Goal: Task Accomplishment & Management: Use online tool/utility

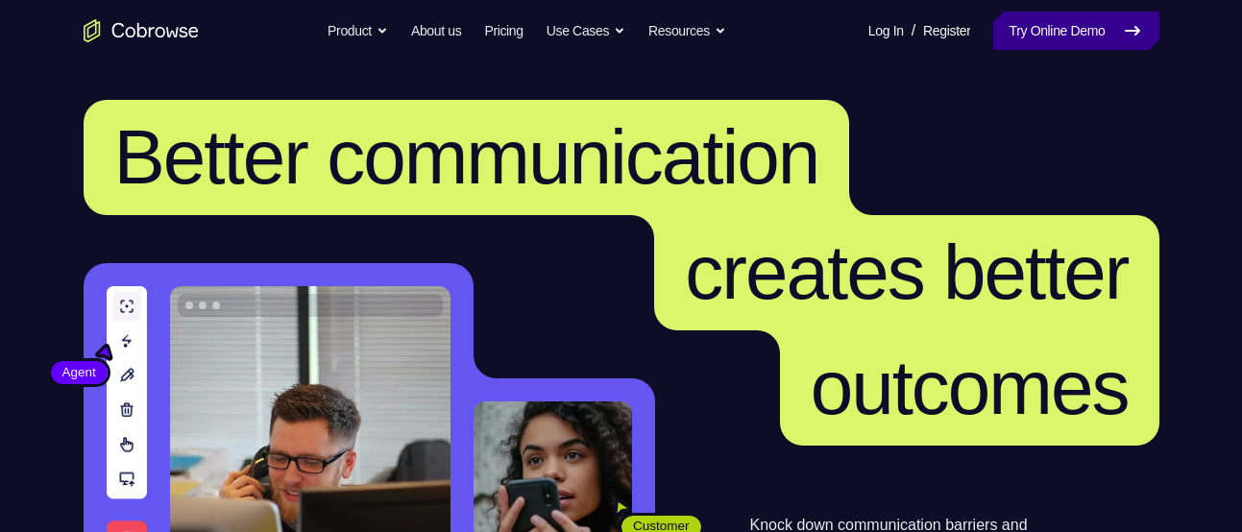
click at [1028, 40] on link "Try Online Demo" at bounding box center [1075, 31] width 165 height 38
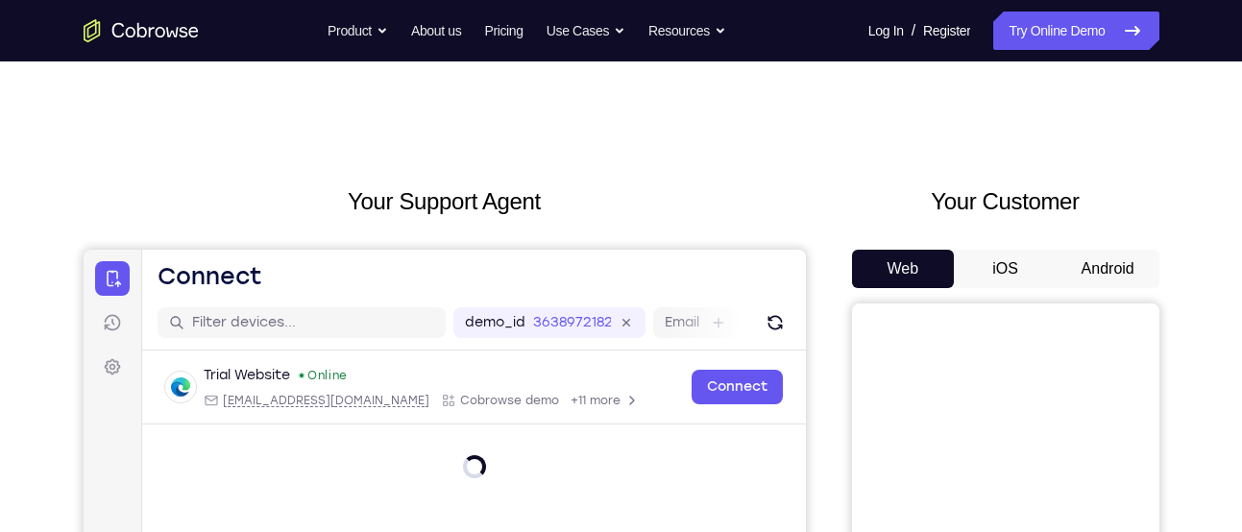
drag, startPoint x: 1127, startPoint y: 287, endPoint x: 1096, endPoint y: 266, distance: 37.3
click at [1096, 266] on button "Android" at bounding box center [1108, 269] width 103 height 38
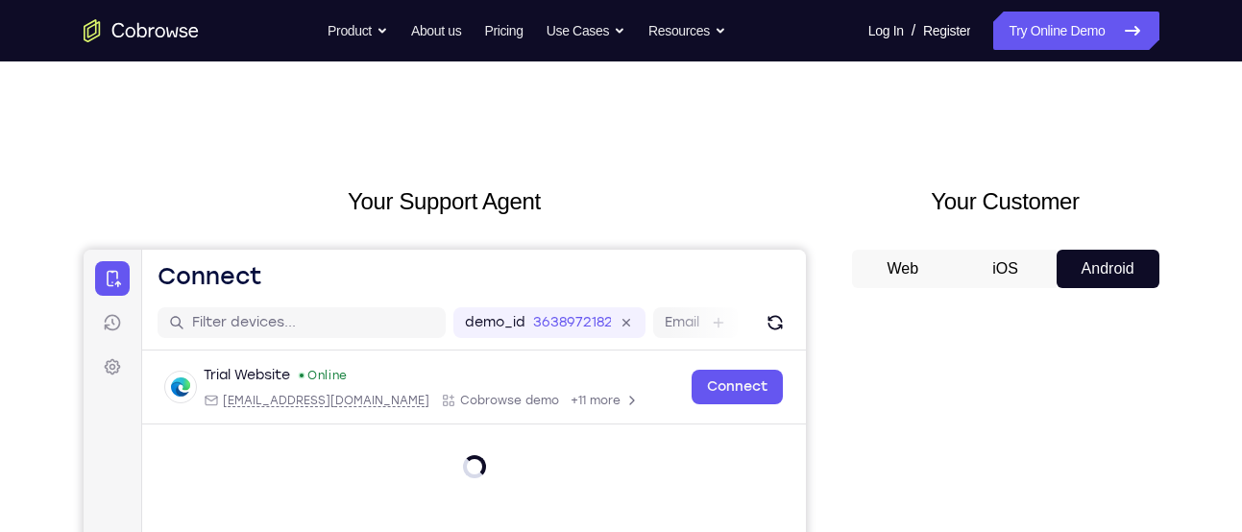
click at [1096, 266] on button "Android" at bounding box center [1108, 269] width 103 height 38
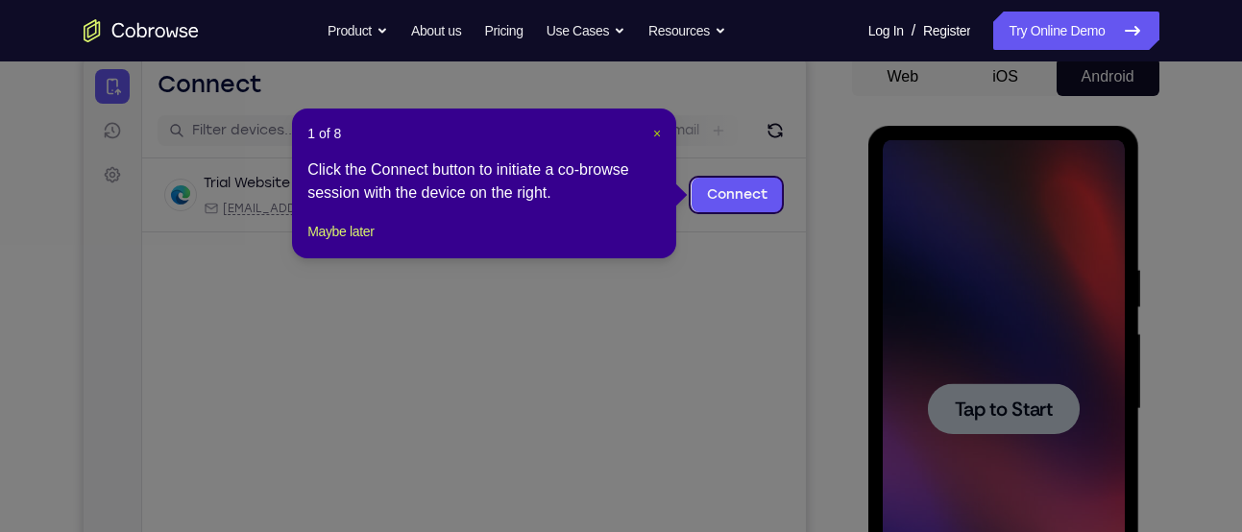
click at [660, 133] on span "×" at bounding box center [657, 133] width 8 height 15
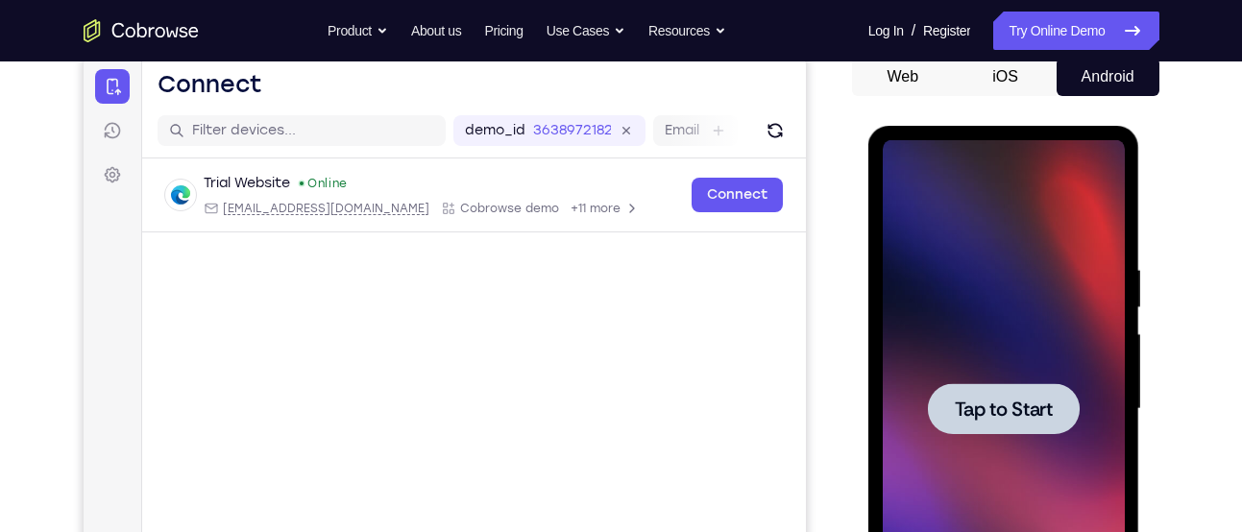
click at [1005, 400] on span "Tap to Start" at bounding box center [1004, 409] width 98 height 19
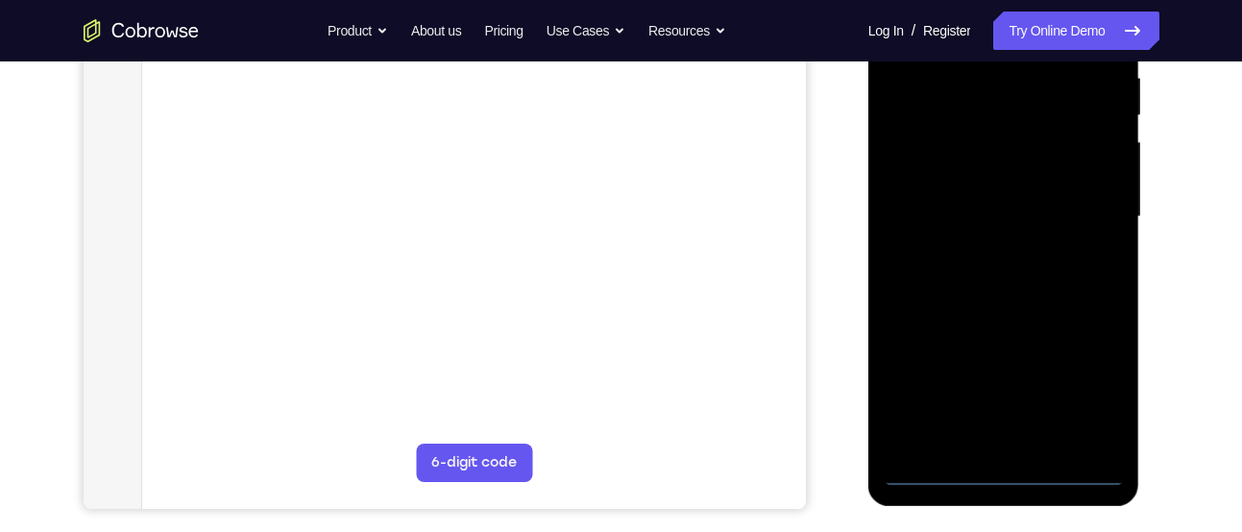
scroll to position [385, 0]
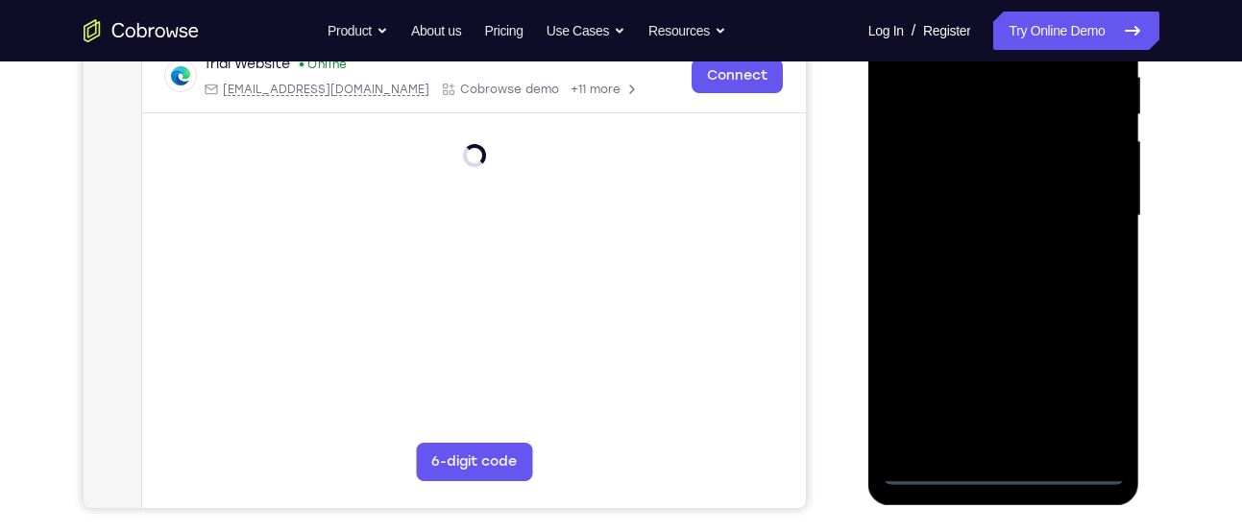
click at [1015, 463] on div at bounding box center [1004, 216] width 242 height 538
click at [1006, 478] on div at bounding box center [1004, 216] width 242 height 538
click at [1075, 399] on div at bounding box center [1004, 216] width 242 height 538
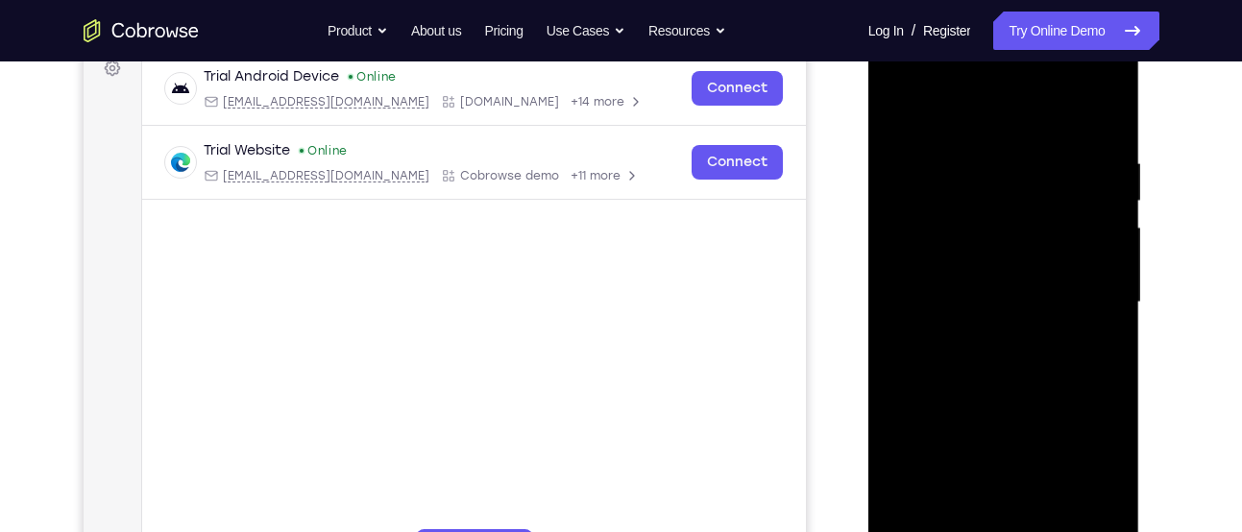
scroll to position [257, 0]
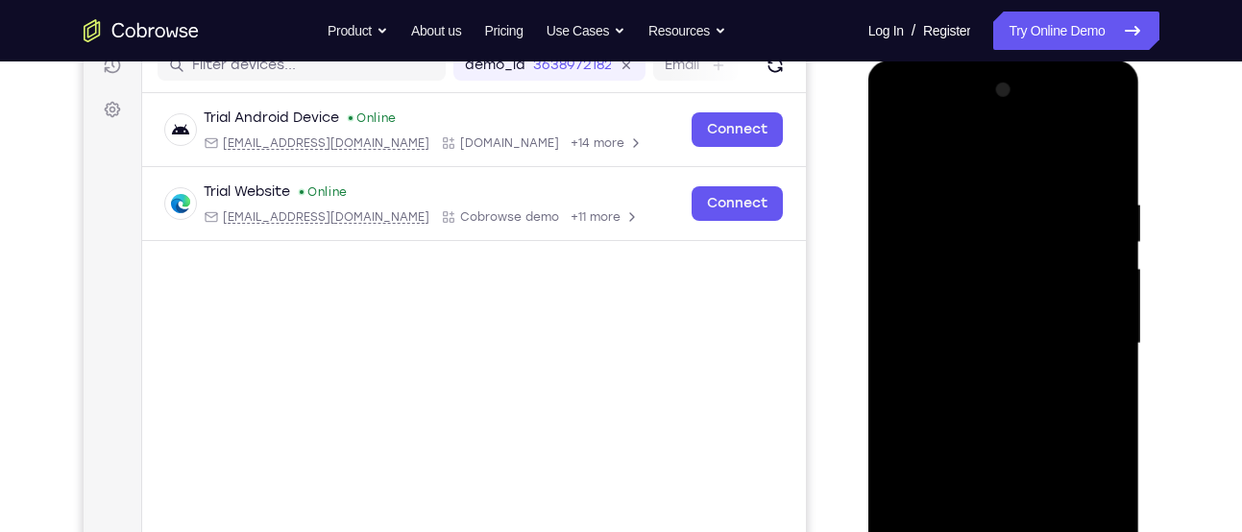
click at [1052, 163] on div at bounding box center [1004, 344] width 242 height 538
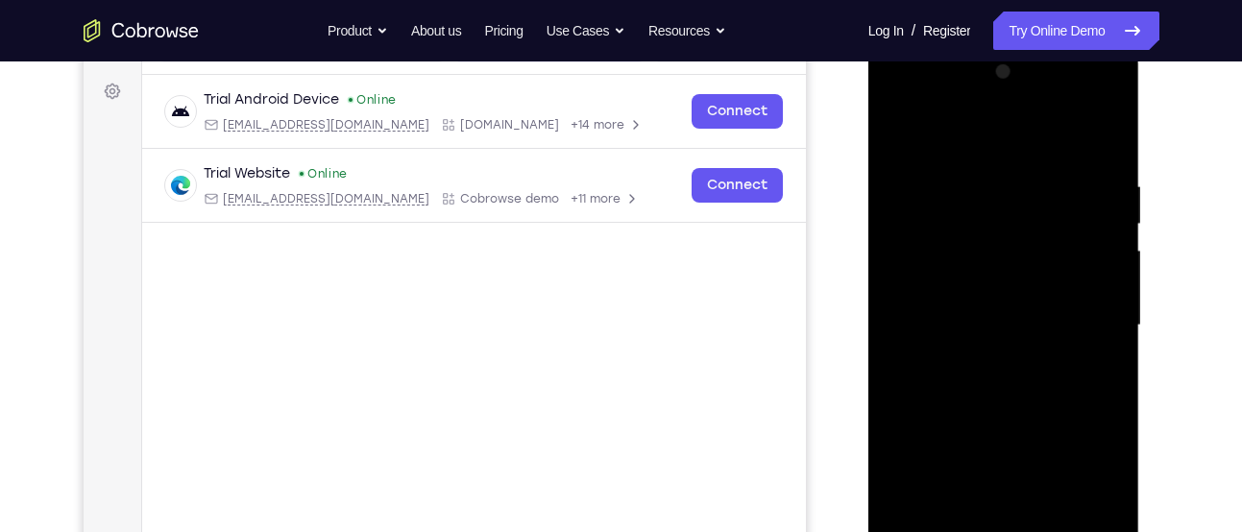
scroll to position [277, 0]
click at [1075, 314] on div at bounding box center [1004, 325] width 242 height 538
click at [980, 356] on div at bounding box center [1004, 325] width 242 height 538
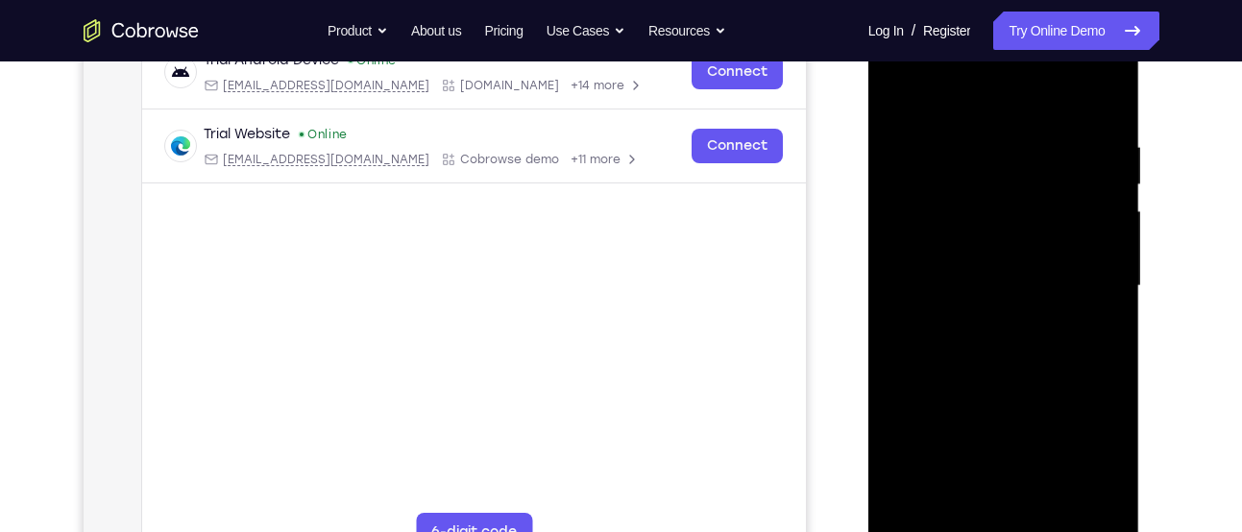
scroll to position [318, 0]
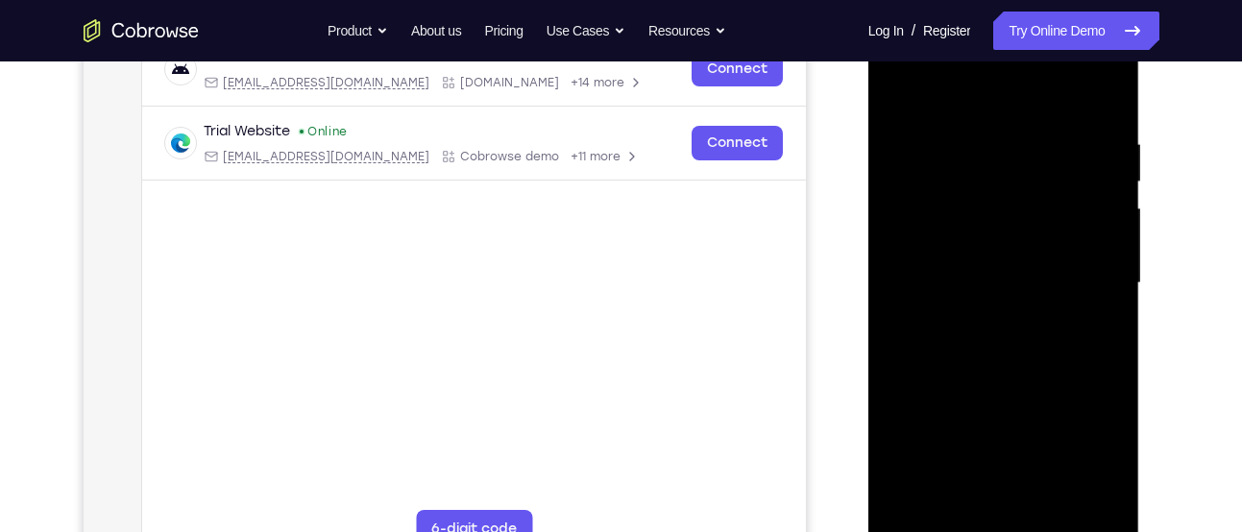
click at [999, 268] on div at bounding box center [1004, 283] width 242 height 538
click at [979, 245] on div at bounding box center [1004, 283] width 242 height 538
click at [973, 275] on div at bounding box center [1004, 283] width 242 height 538
click at [986, 349] on div at bounding box center [1004, 283] width 242 height 538
click at [991, 369] on div at bounding box center [1004, 283] width 242 height 538
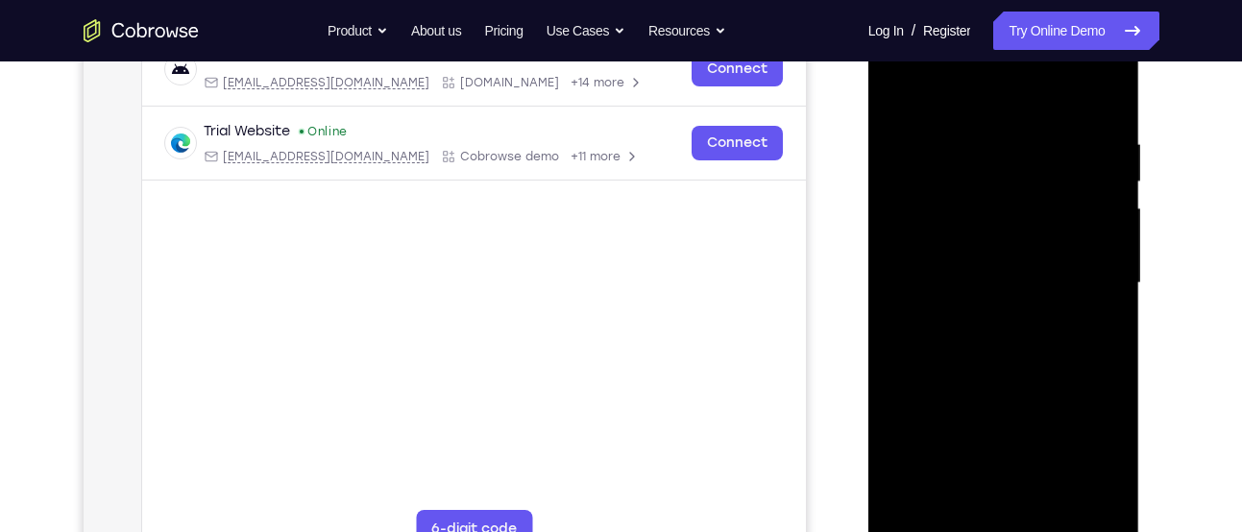
click at [972, 264] on div at bounding box center [1004, 283] width 242 height 538
click at [972, 277] on div at bounding box center [1004, 283] width 242 height 538
click at [971, 277] on div at bounding box center [1004, 283] width 242 height 538
click at [971, 295] on div at bounding box center [1004, 283] width 242 height 538
click at [960, 308] on div at bounding box center [1004, 283] width 242 height 538
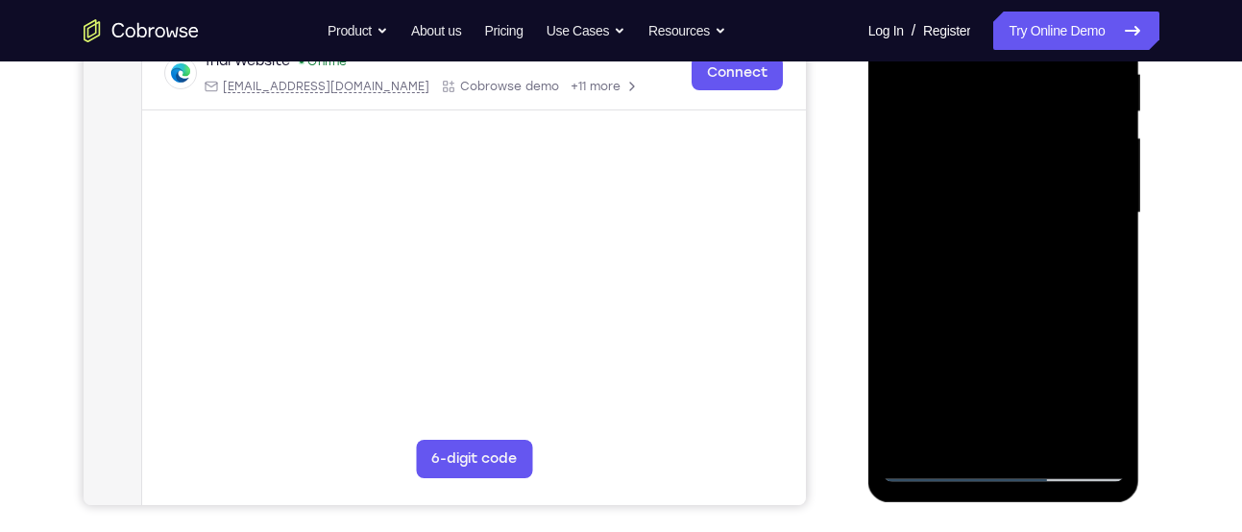
scroll to position [389, 0]
click at [1070, 433] on div at bounding box center [1004, 212] width 242 height 538
click at [1087, 424] on div at bounding box center [1004, 212] width 242 height 538
drag, startPoint x: 1008, startPoint y: 221, endPoint x: 1001, endPoint y: 96, distance: 125.1
click at [1001, 96] on div at bounding box center [1004, 212] width 242 height 538
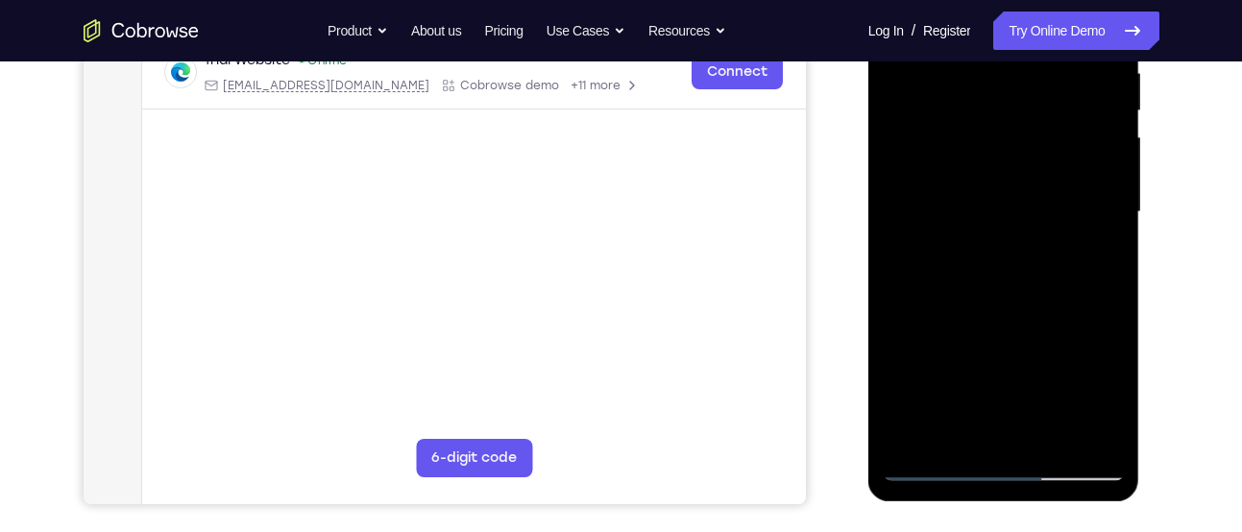
click at [1012, 261] on div at bounding box center [1004, 212] width 242 height 538
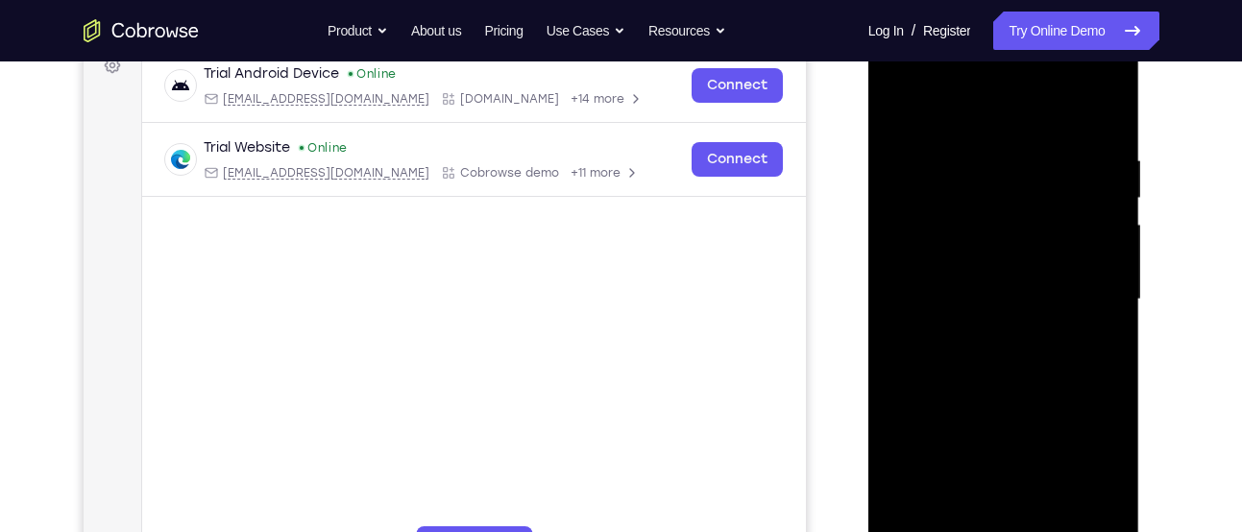
scroll to position [303, 0]
click at [1041, 238] on div at bounding box center [1004, 299] width 242 height 538
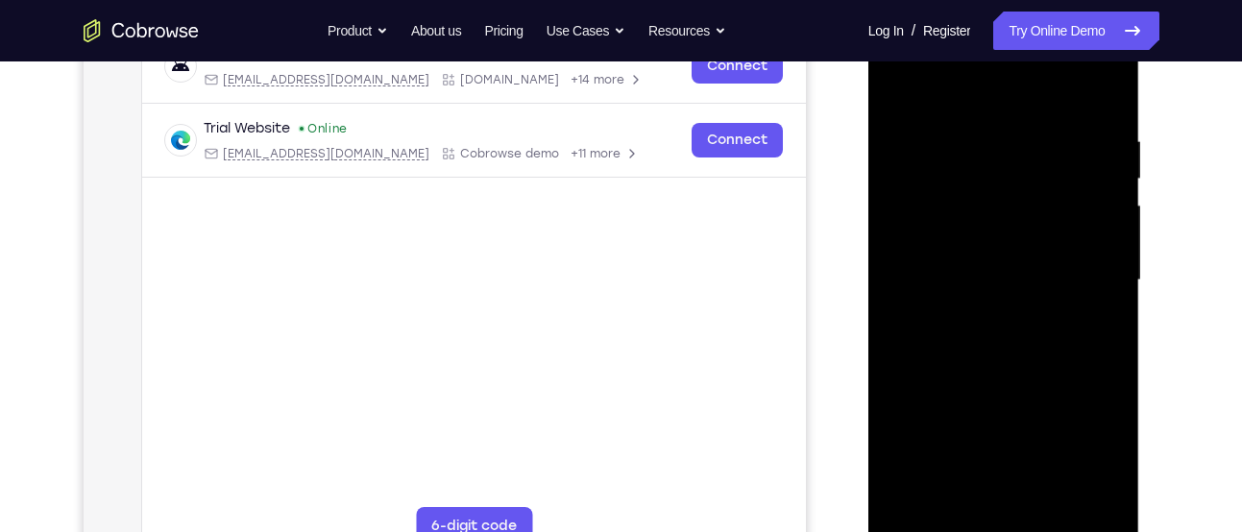
scroll to position [324, 0]
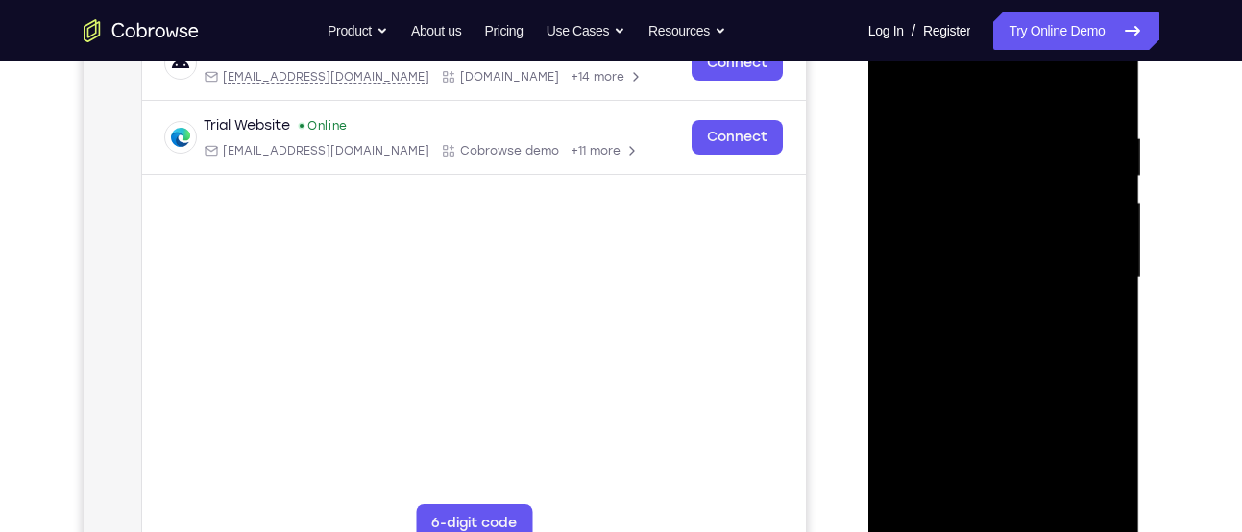
click at [1008, 188] on div at bounding box center [1004, 278] width 242 height 538
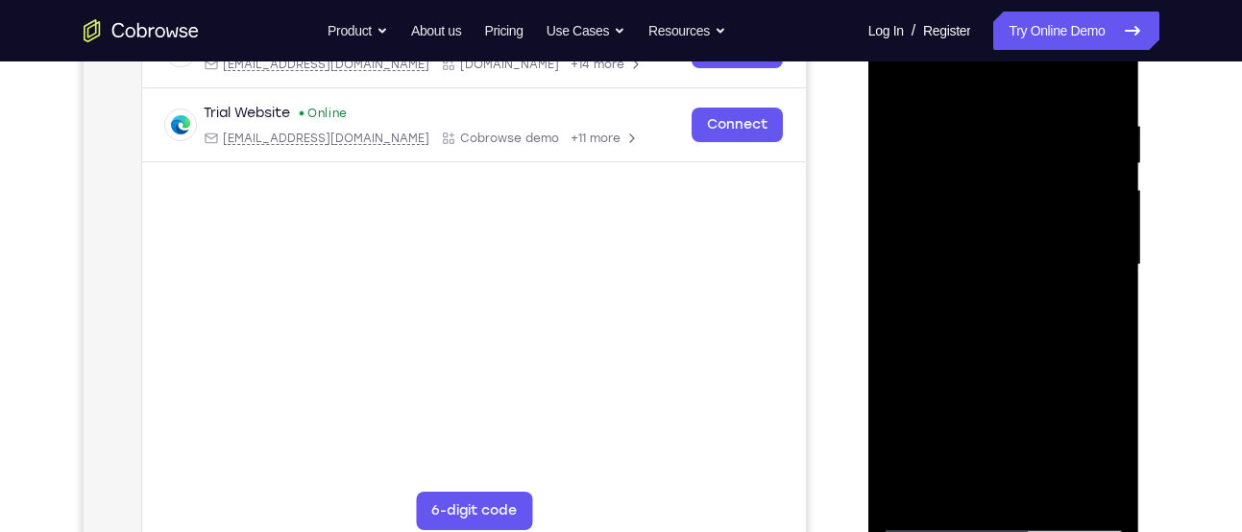
scroll to position [335, 0]
click at [934, 174] on div at bounding box center [1004, 266] width 242 height 538
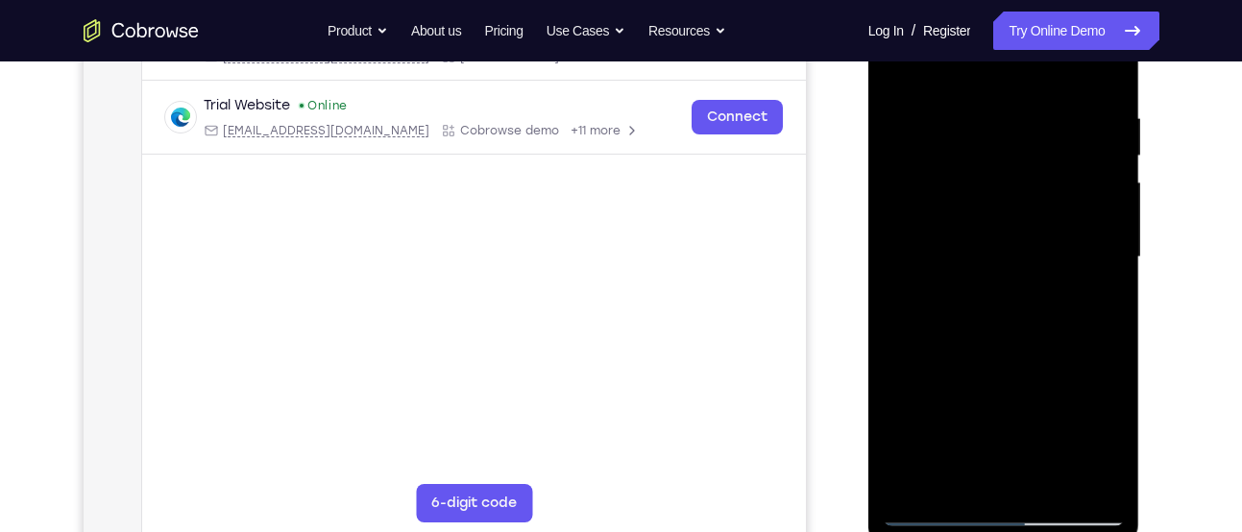
drag, startPoint x: 962, startPoint y: 269, endPoint x: 979, endPoint y: 137, distance: 132.8
click at [979, 137] on div at bounding box center [1004, 257] width 242 height 538
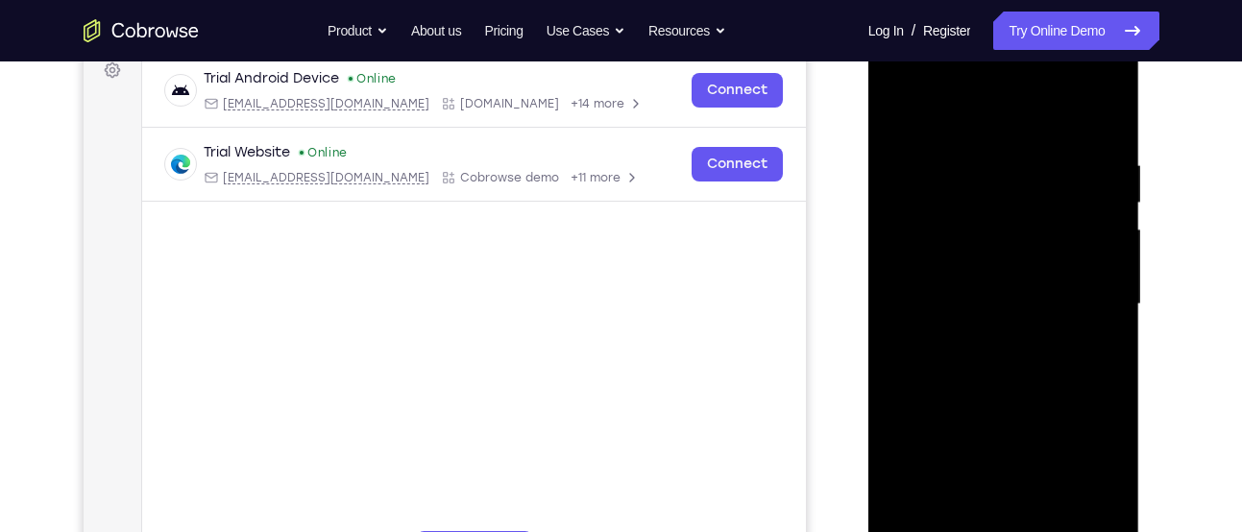
scroll to position [296, 0]
click at [1103, 127] on div at bounding box center [1004, 306] width 242 height 538
click at [1113, 112] on div at bounding box center [1004, 306] width 242 height 538
click at [898, 115] on div at bounding box center [1004, 306] width 242 height 538
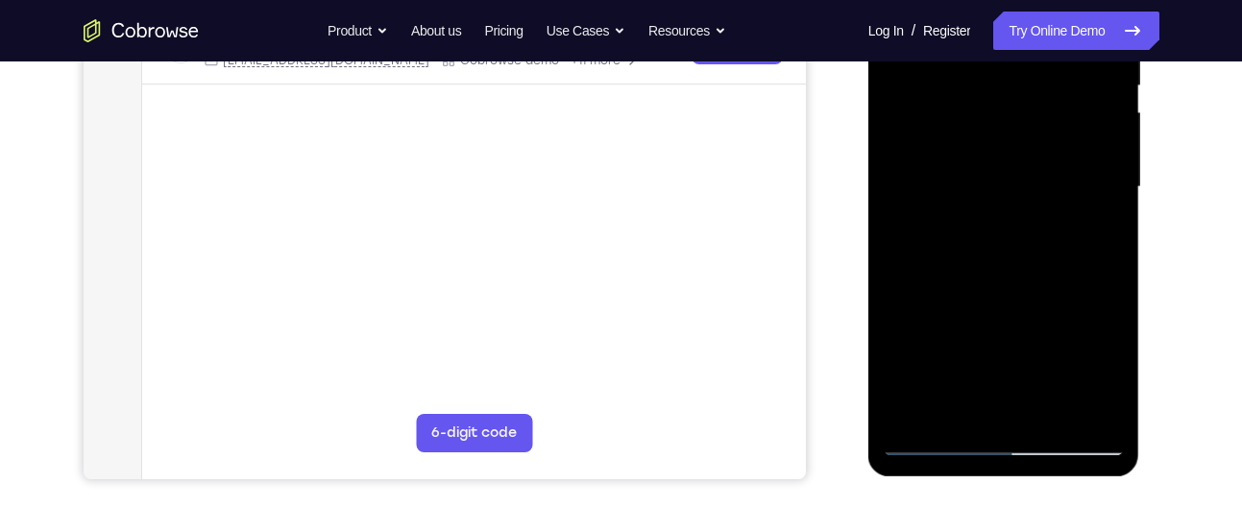
scroll to position [429, 0]
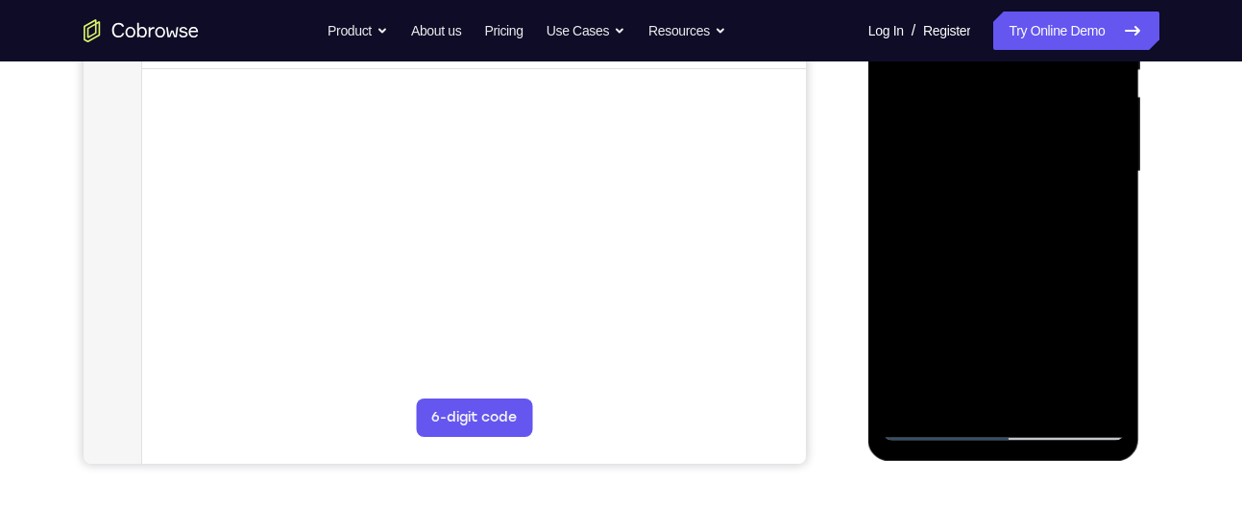
click at [1112, 234] on div at bounding box center [1004, 172] width 242 height 538
click at [1116, 226] on div at bounding box center [1004, 172] width 242 height 538
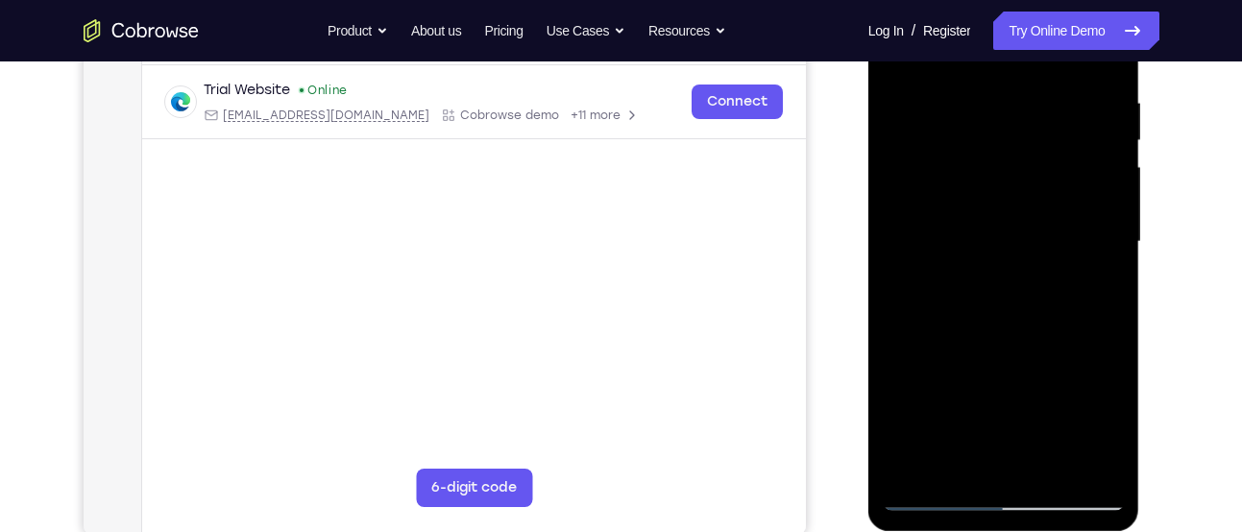
scroll to position [398, 0]
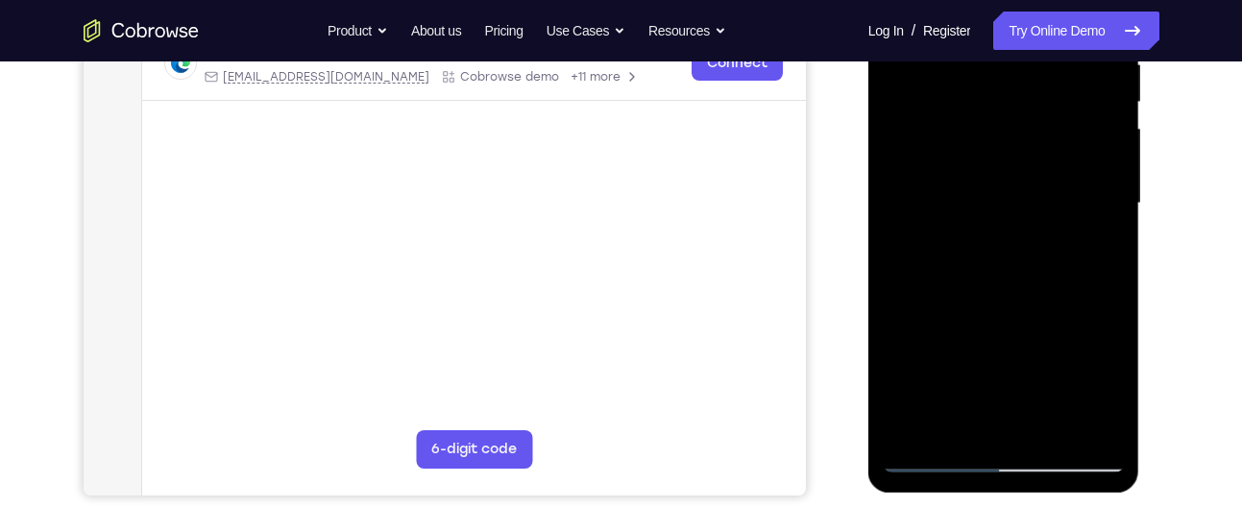
click at [901, 262] on div at bounding box center [1004, 204] width 242 height 538
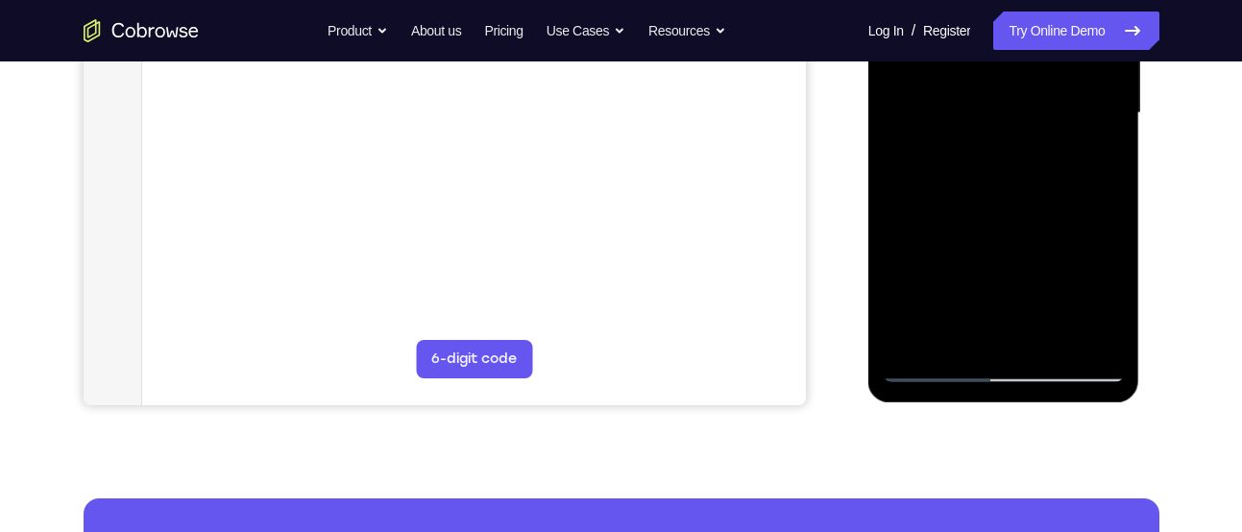
scroll to position [489, 0]
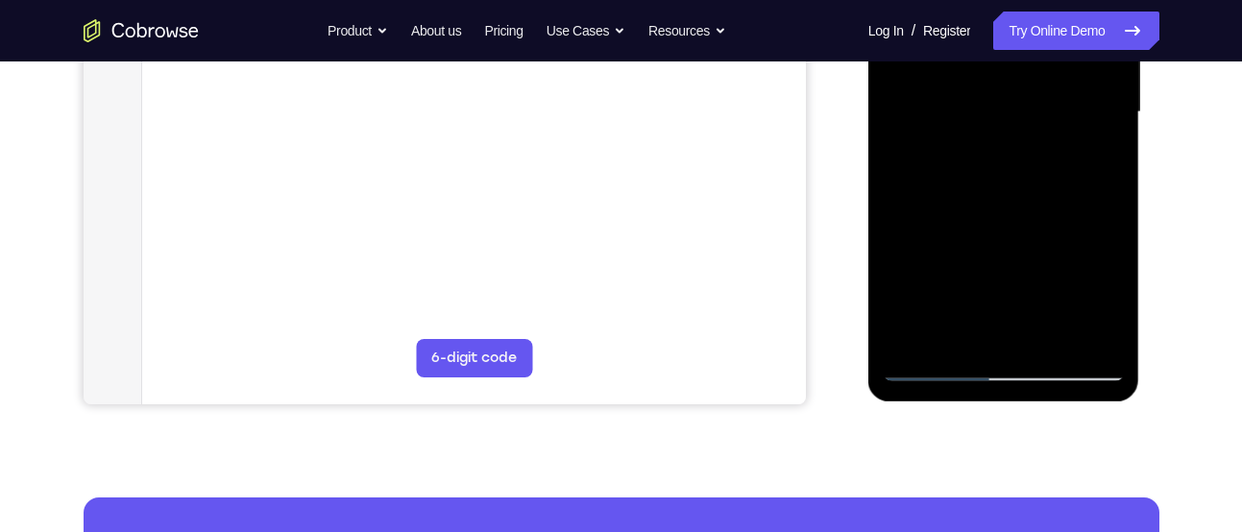
click at [967, 337] on div at bounding box center [1004, 112] width 242 height 538
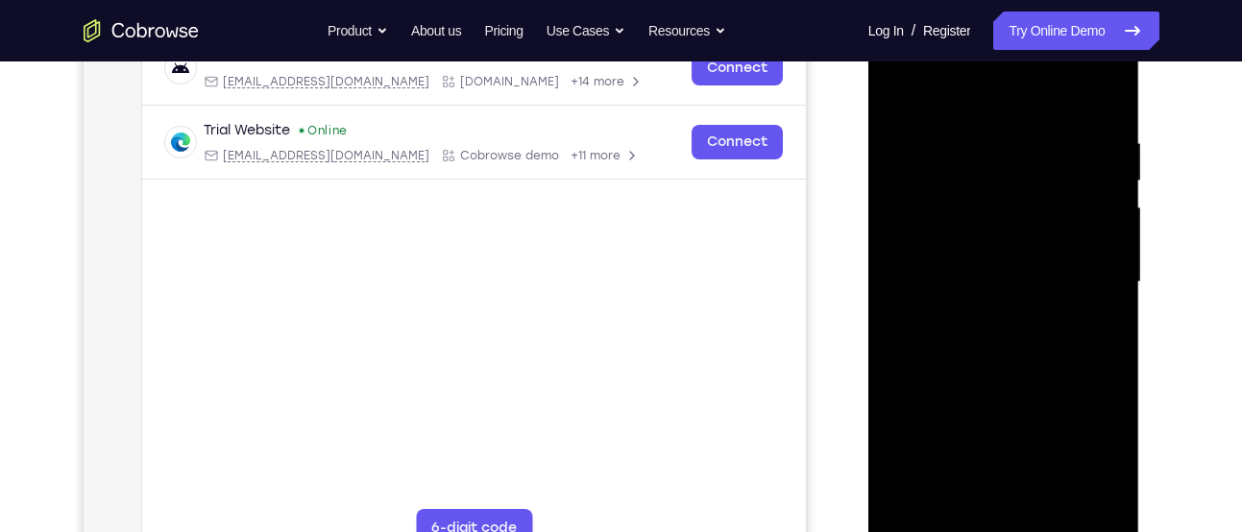
scroll to position [318, 0]
click at [975, 92] on div at bounding box center [1004, 283] width 242 height 538
click at [963, 142] on div at bounding box center [1004, 283] width 242 height 538
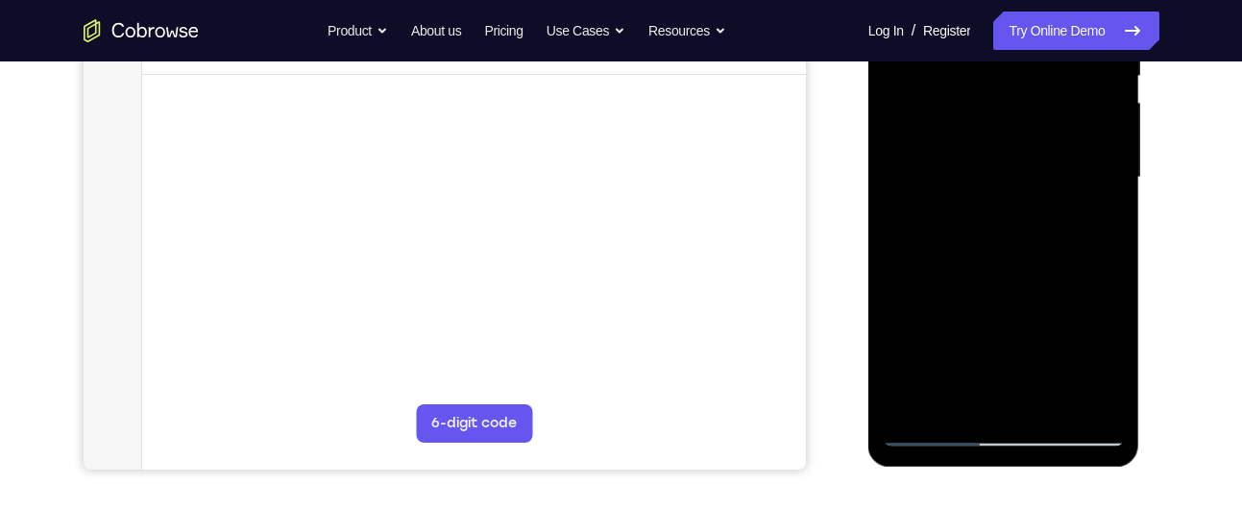
scroll to position [442, 0]
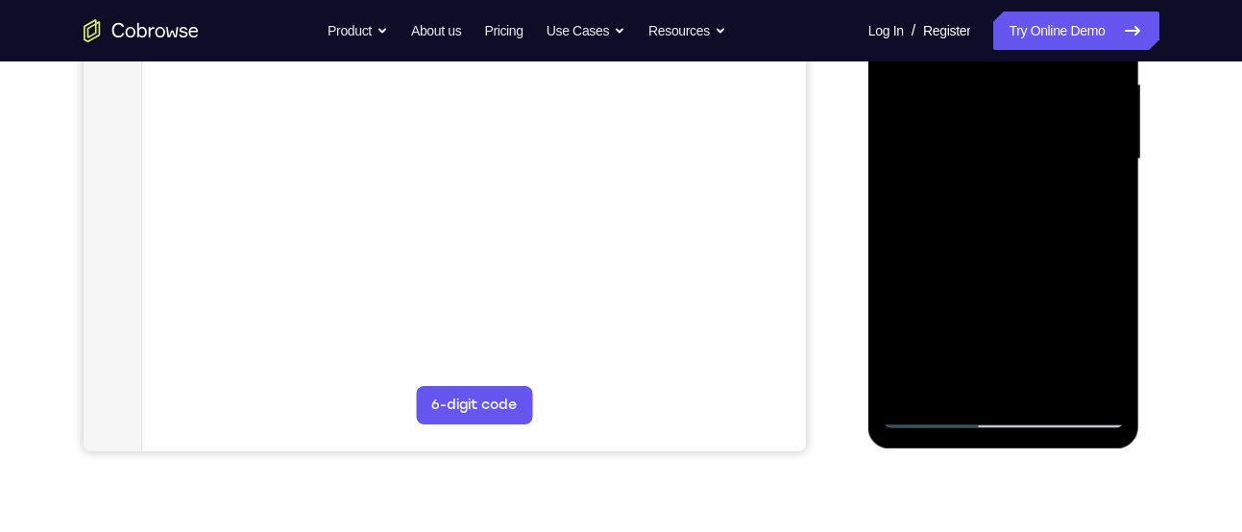
click at [1150, 188] on div at bounding box center [1005, 157] width 307 height 591
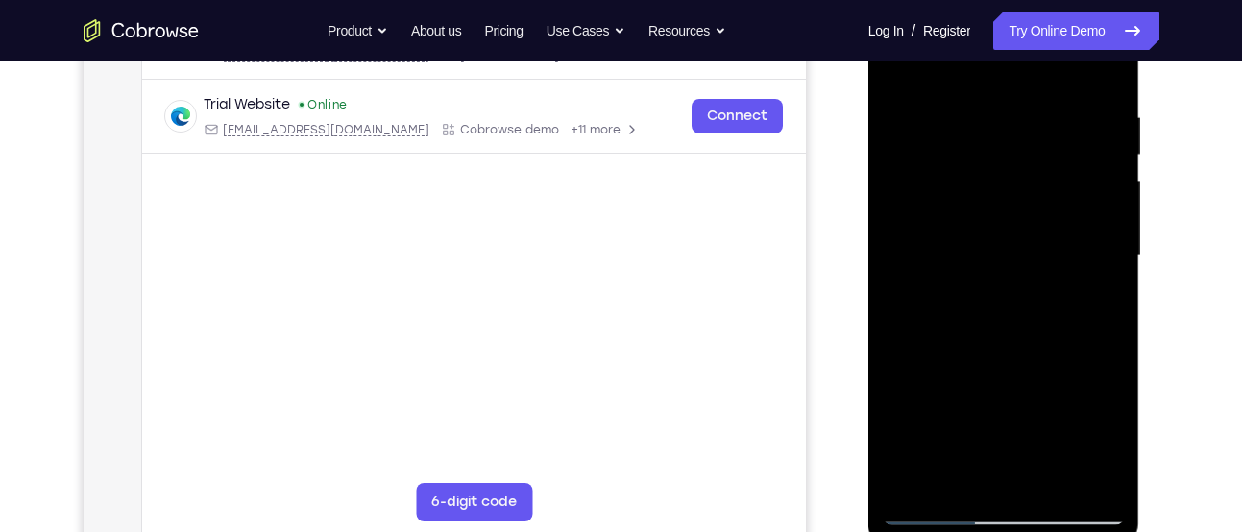
scroll to position [342, 0]
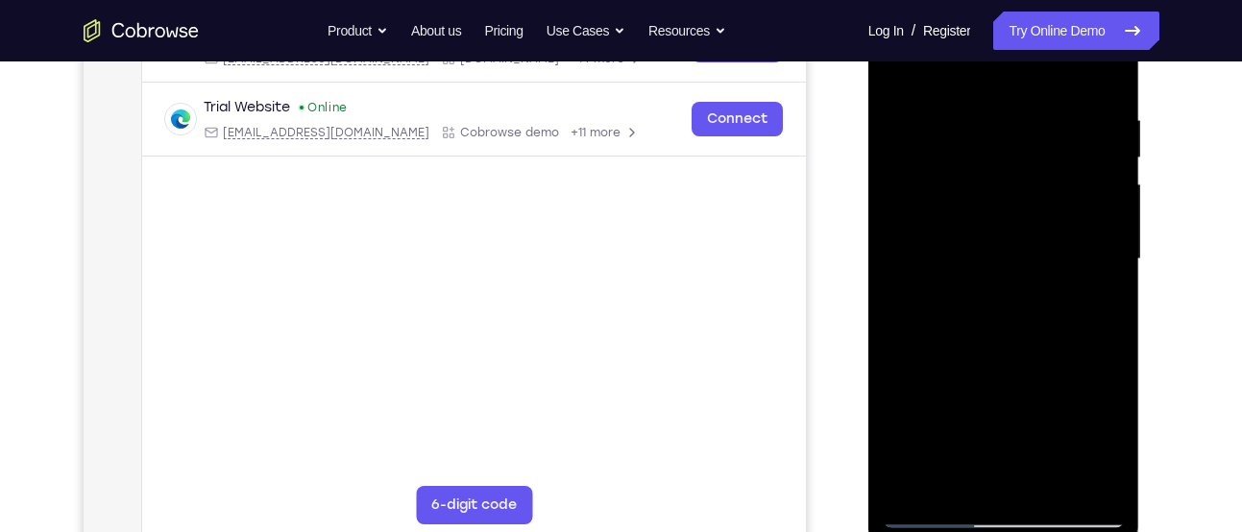
click at [921, 477] on div at bounding box center [1004, 259] width 242 height 538
click at [986, 117] on div at bounding box center [1004, 259] width 242 height 538
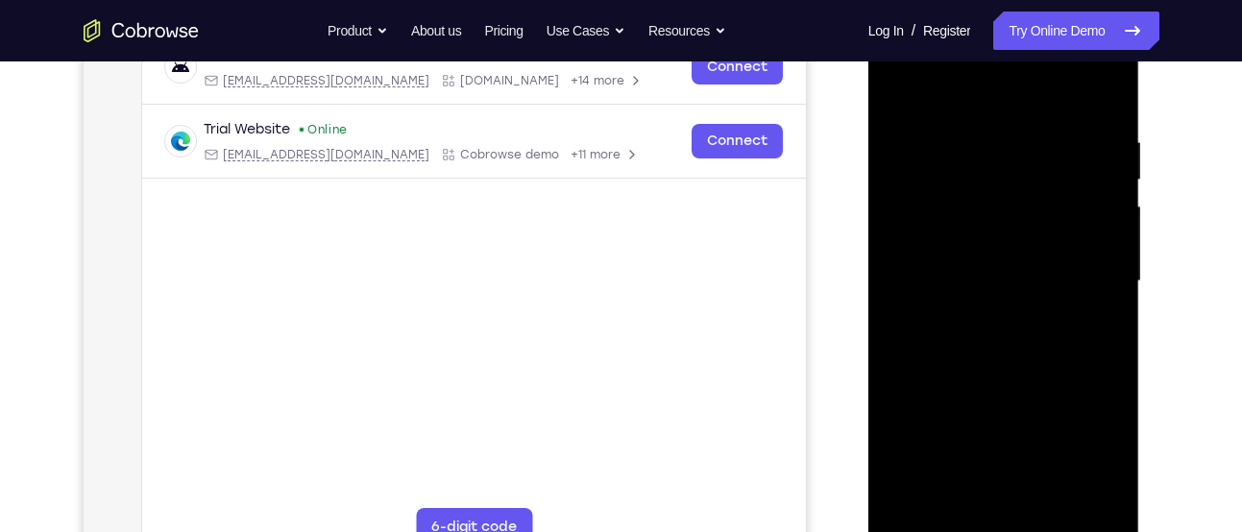
scroll to position [321, 0]
click at [1073, 495] on div at bounding box center [1004, 281] width 242 height 538
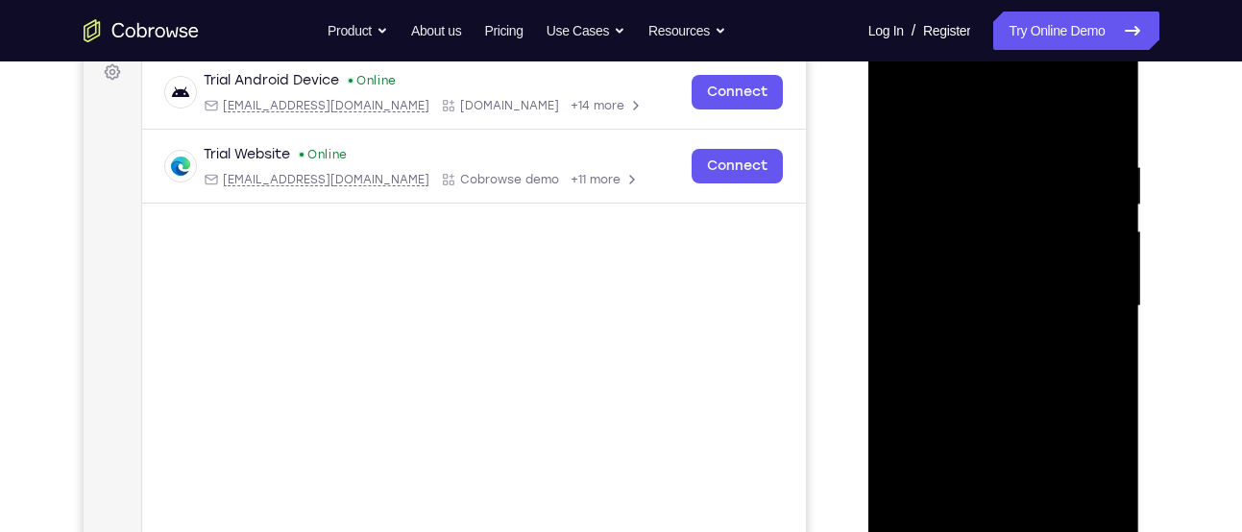
scroll to position [294, 0]
click at [1103, 117] on div at bounding box center [1004, 307] width 242 height 538
click at [1057, 530] on div at bounding box center [1004, 307] width 242 height 538
click at [1023, 406] on div at bounding box center [1004, 307] width 242 height 538
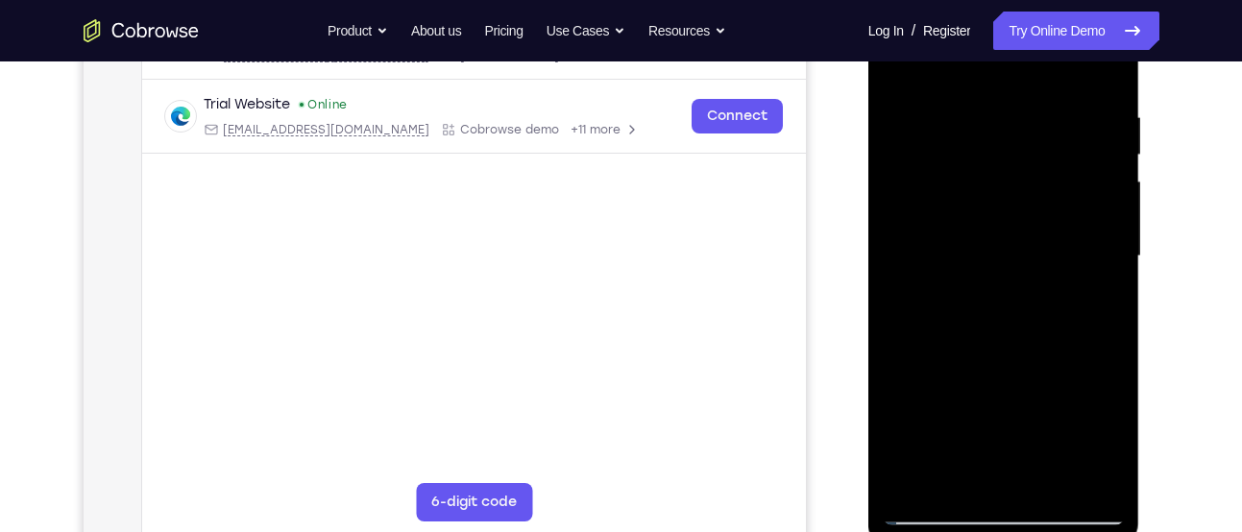
scroll to position [346, 0]
click at [1020, 322] on div at bounding box center [1004, 256] width 242 height 538
click at [972, 468] on div at bounding box center [1004, 256] width 242 height 538
drag, startPoint x: 919, startPoint y: 304, endPoint x: 891, endPoint y: 300, distance: 28.1
click at [891, 300] on div at bounding box center [1004, 256] width 242 height 538
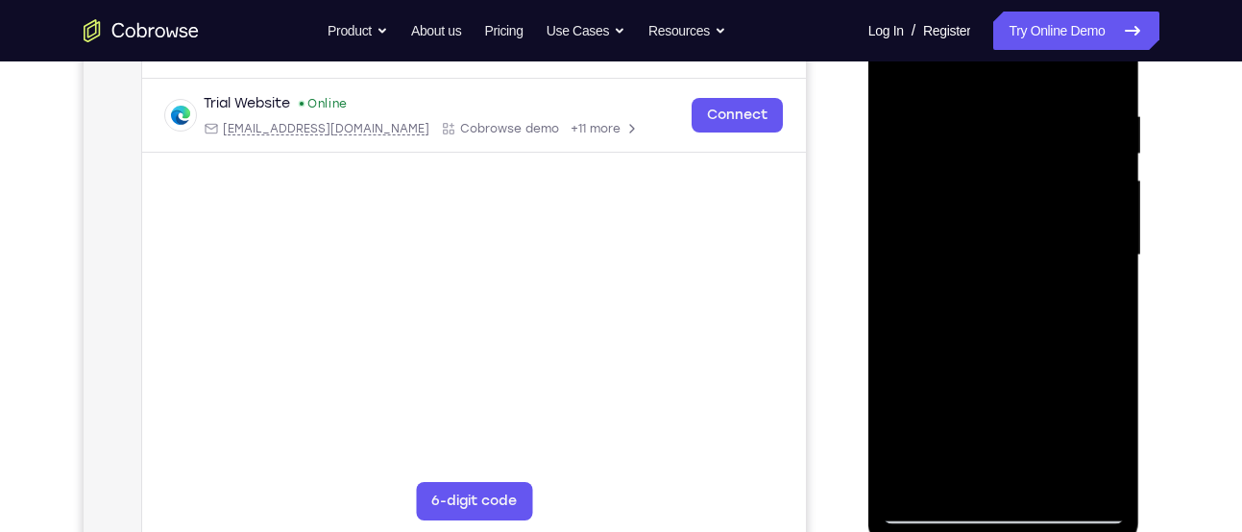
drag, startPoint x: 919, startPoint y: 295, endPoint x: 848, endPoint y: 300, distance: 70.3
click at [869, 300] on html "Online web based iOS Simulators and Android Emulators. Run iPhone, iPad, Mobile…" at bounding box center [1006, 260] width 274 height 576
click at [920, 302] on div at bounding box center [1004, 256] width 242 height 538
click at [899, 300] on div at bounding box center [1004, 256] width 242 height 538
